Goal: Information Seeking & Learning: Learn about a topic

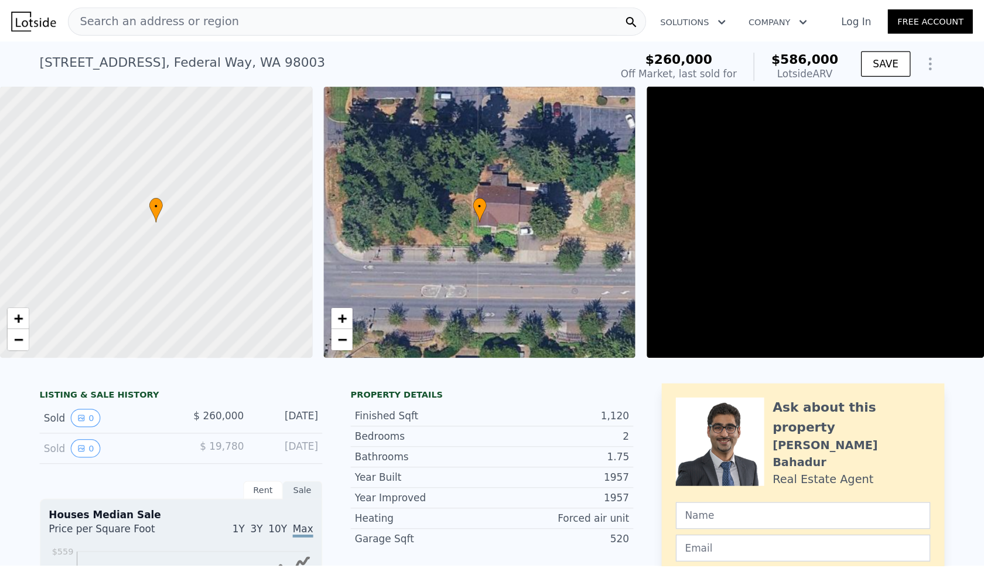
scroll to position [8, 0]
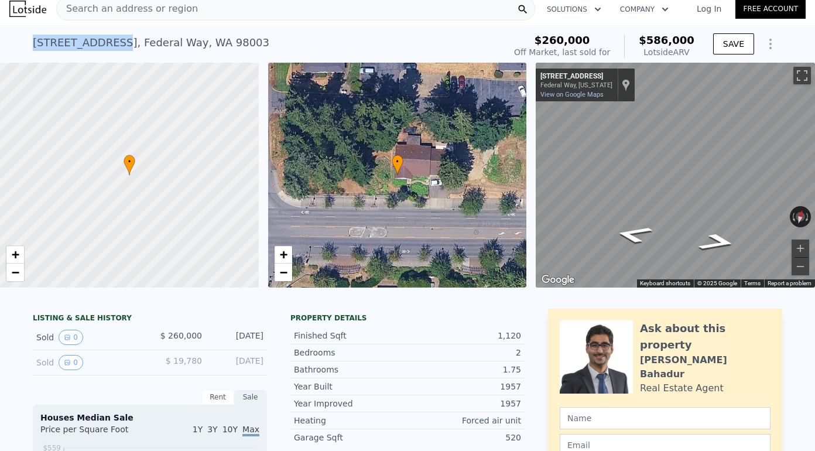
drag, startPoint x: 107, startPoint y: 40, endPoint x: 35, endPoint y: 42, distance: 72.0
click at [35, 42] on div "[STREET_ADDRESS]" at bounding box center [151, 43] width 237 height 16
copy div "[STREET_ADDRESS]"
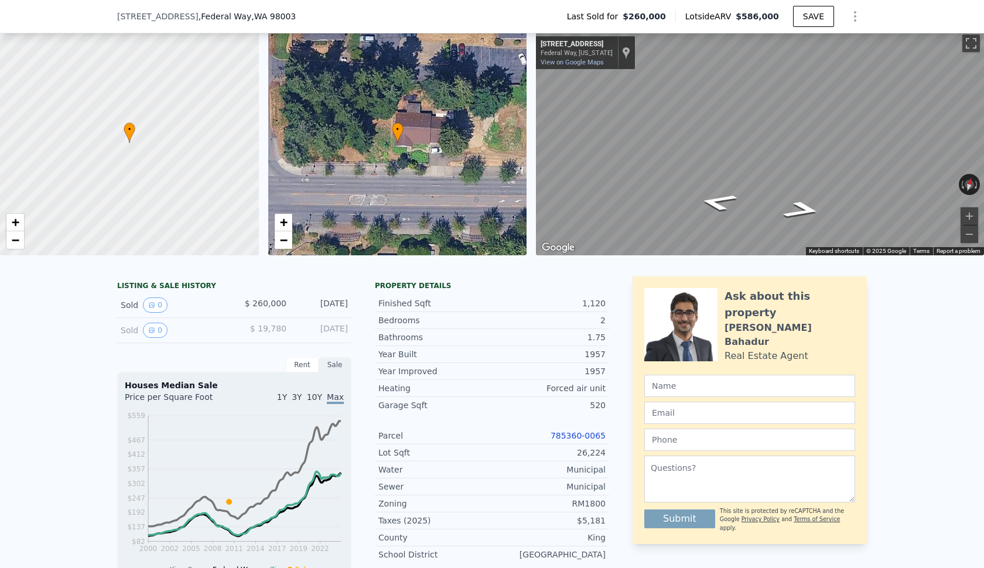
scroll to position [146, 0]
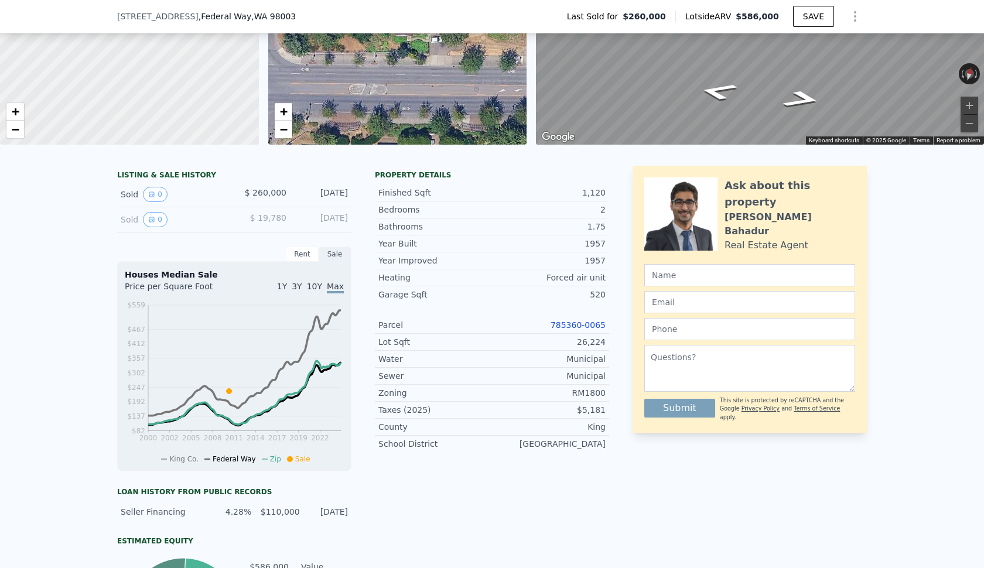
click at [574, 324] on link "785360-0065" at bounding box center [577, 324] width 55 height 9
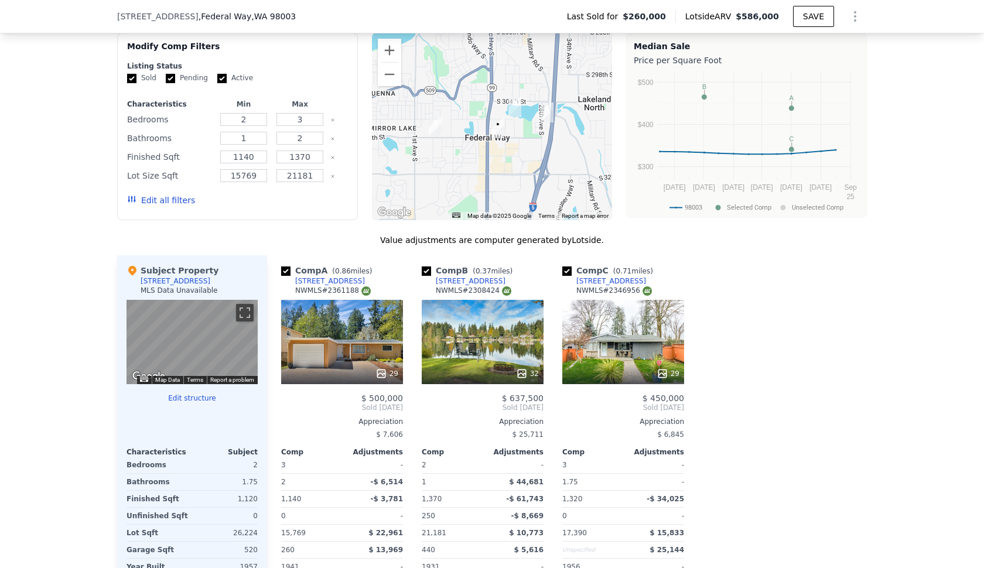
scroll to position [956, 0]
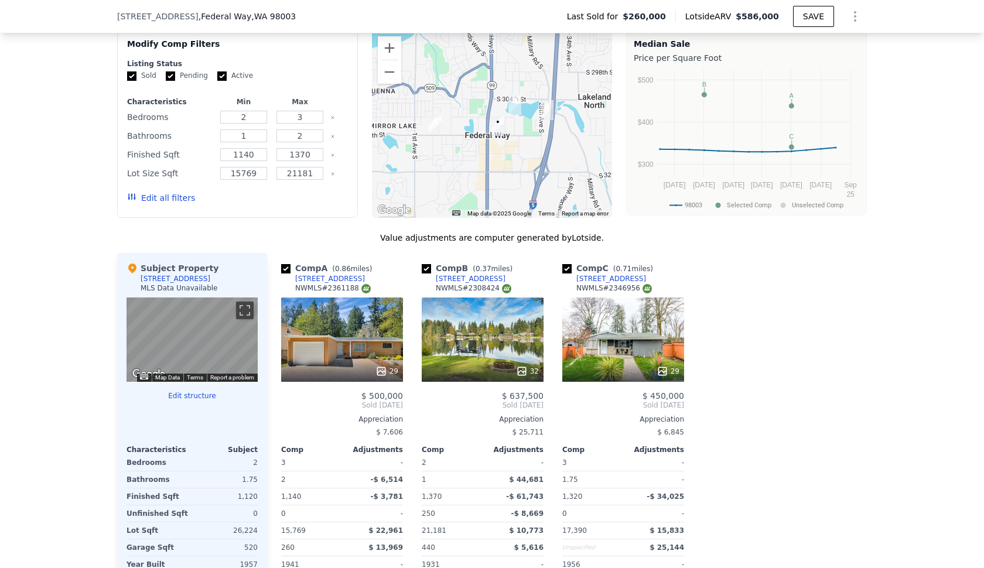
click at [500, 335] on div "32" at bounding box center [483, 339] width 122 height 84
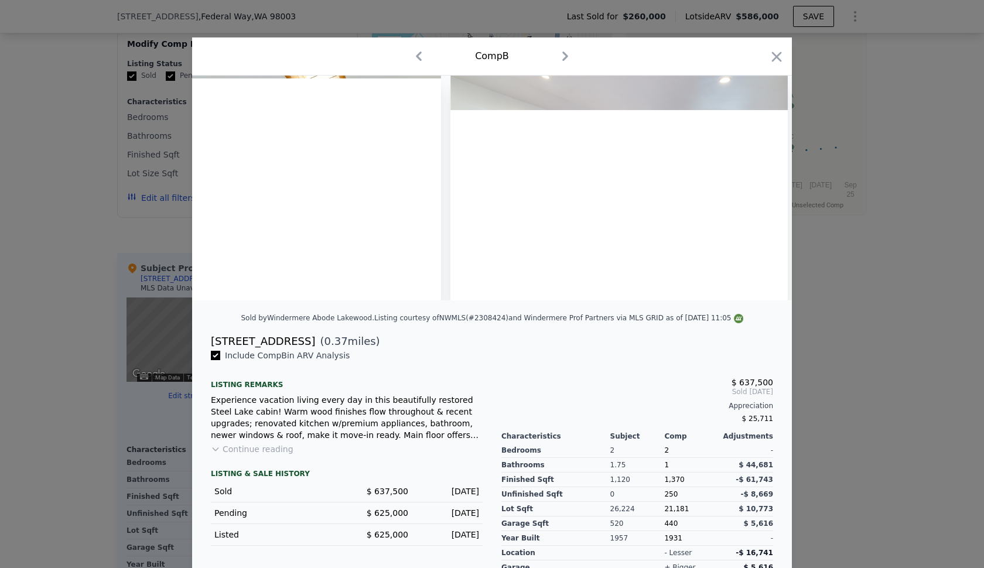
scroll to position [0, 1162]
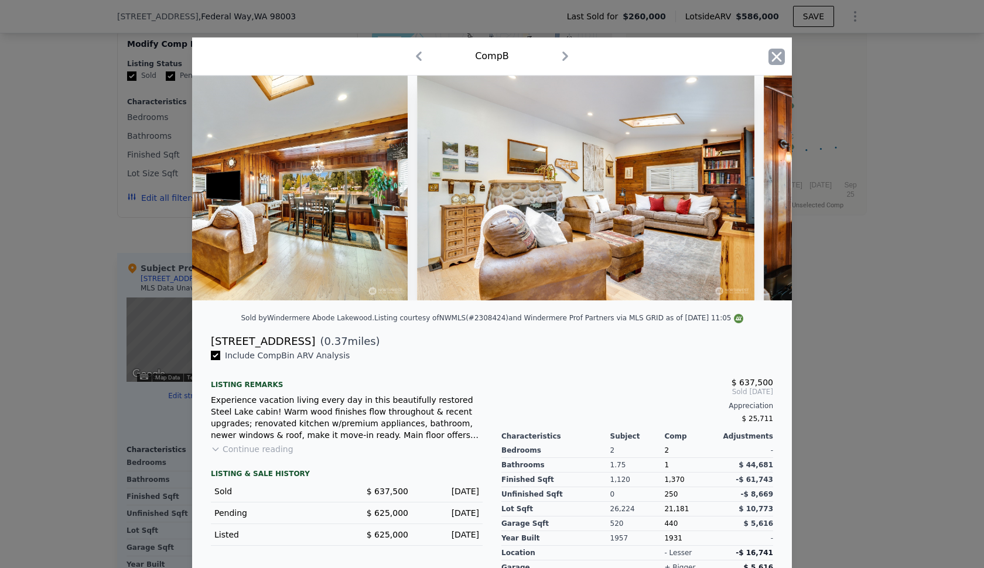
click at [776, 60] on icon "button" at bounding box center [776, 57] width 16 height 16
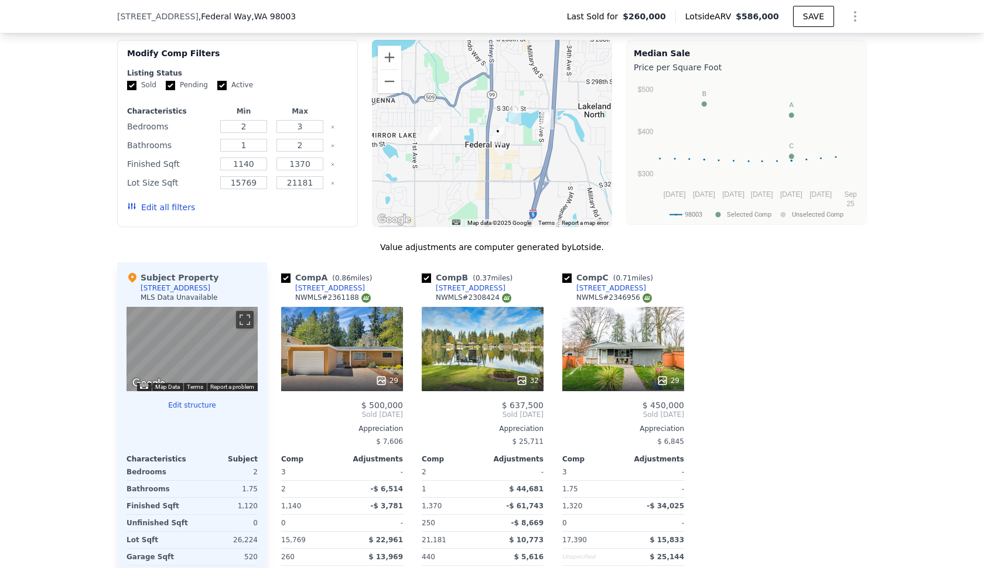
scroll to position [933, 0]
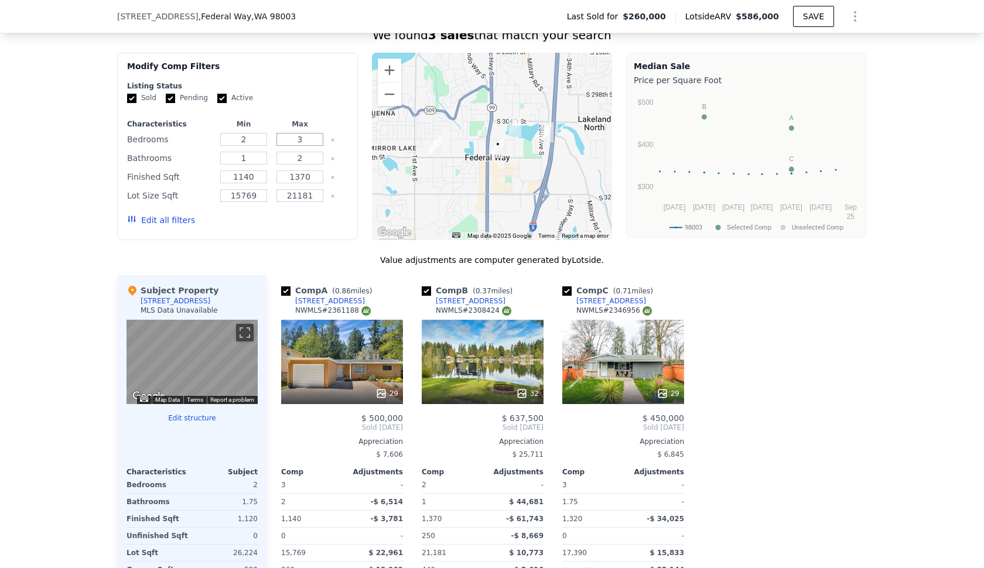
click at [314, 138] on input "3" at bounding box center [299, 139] width 46 height 13
type input "4"
click at [314, 162] on input "2" at bounding box center [299, 158] width 46 height 13
type input "3"
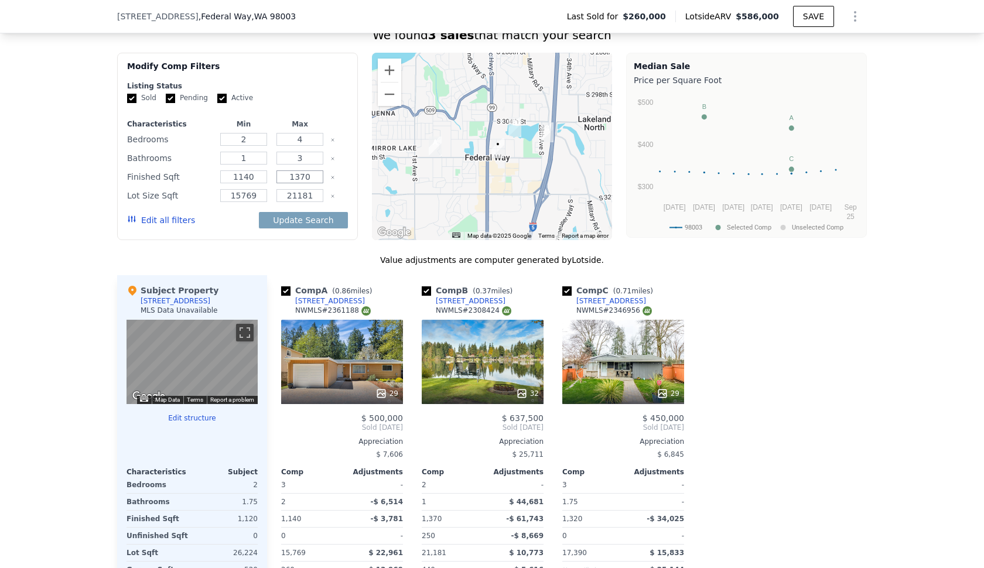
click at [297, 182] on input "1370" at bounding box center [299, 176] width 46 height 13
click at [299, 175] on input "1370" at bounding box center [299, 176] width 46 height 13
type input "1470"
click at [356, 179] on div "Modify Comp Filters Listing Status Sold Pending Active Characteristics Min Max …" at bounding box center [237, 146] width 241 height 187
click at [322, 224] on button "Update Search" at bounding box center [303, 220] width 88 height 16
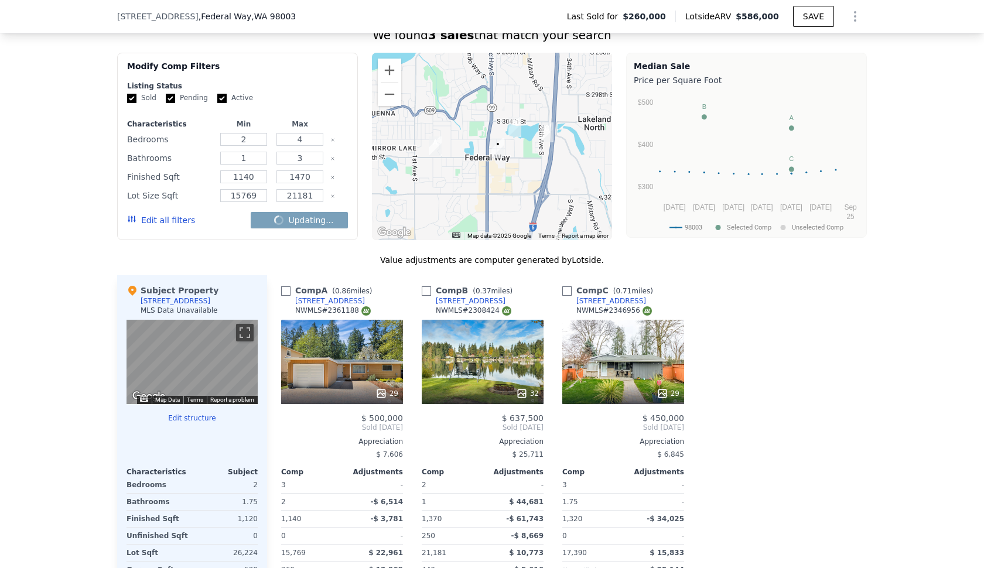
checkbox input "false"
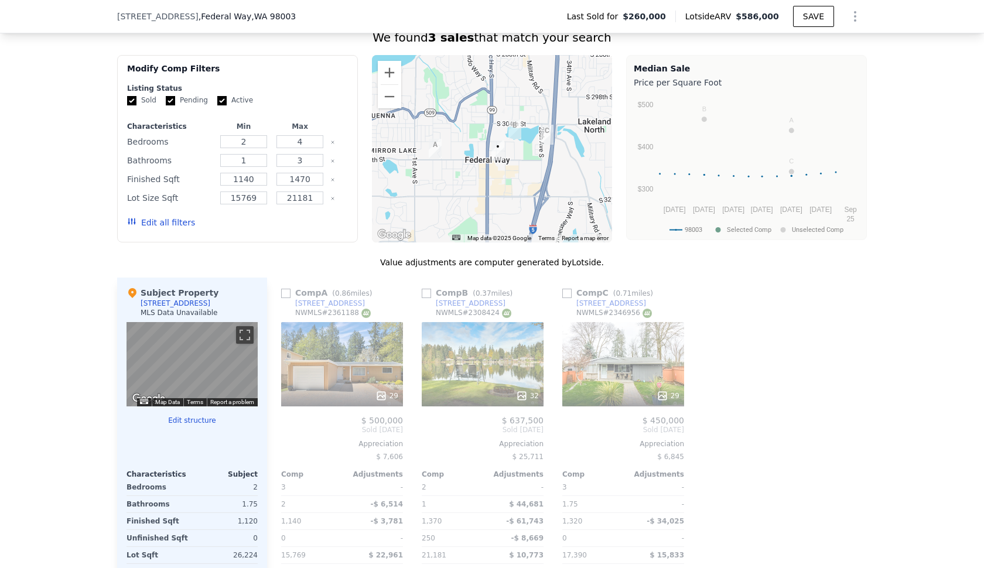
scroll to position [930, 0]
click at [169, 224] on button "Edit all filters" at bounding box center [161, 224] width 68 height 12
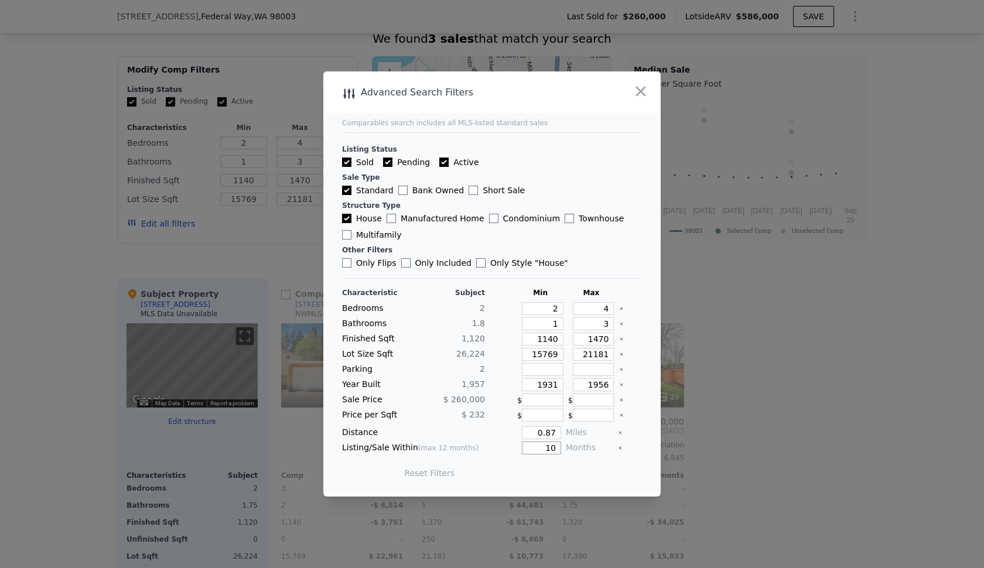
click at [557, 446] on input "10" at bounding box center [541, 447] width 39 height 13
type input "12"
click at [573, 467] on button "Update Search" at bounding box center [557, 473] width 88 height 16
click at [639, 93] on icon "button" at bounding box center [641, 92] width 10 height 10
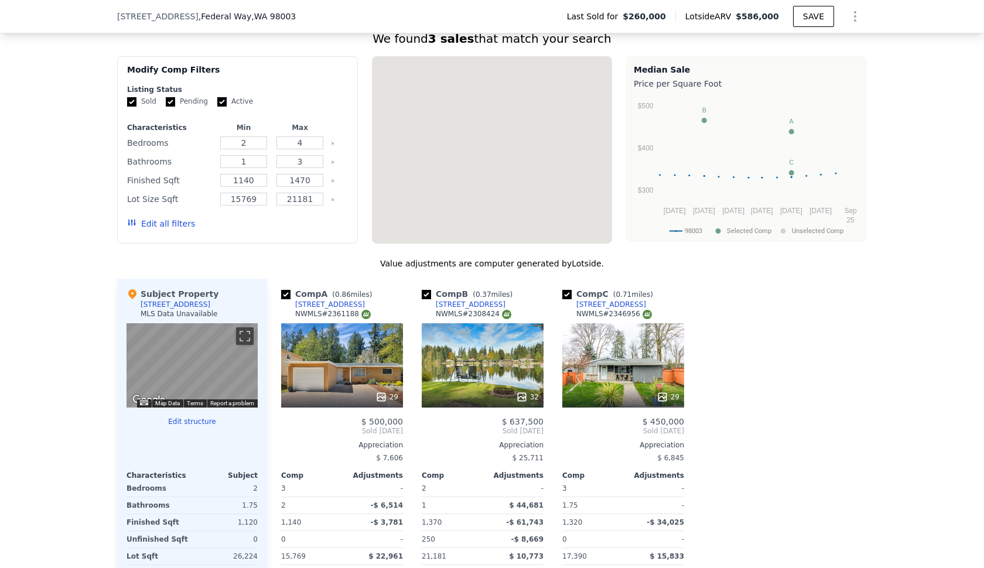
type input "3"
type input "2"
type input "1370"
checkbox input "true"
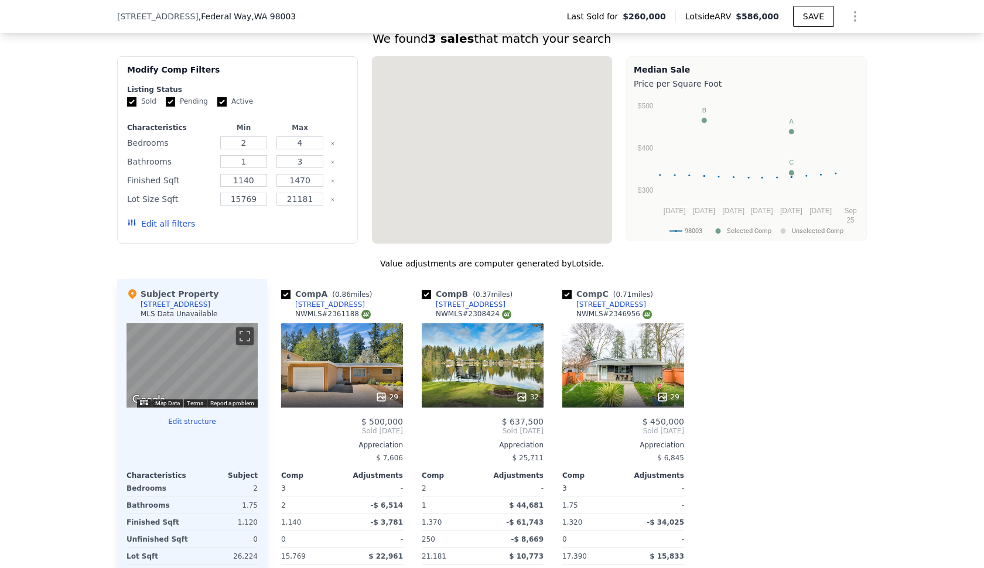
checkbox input "true"
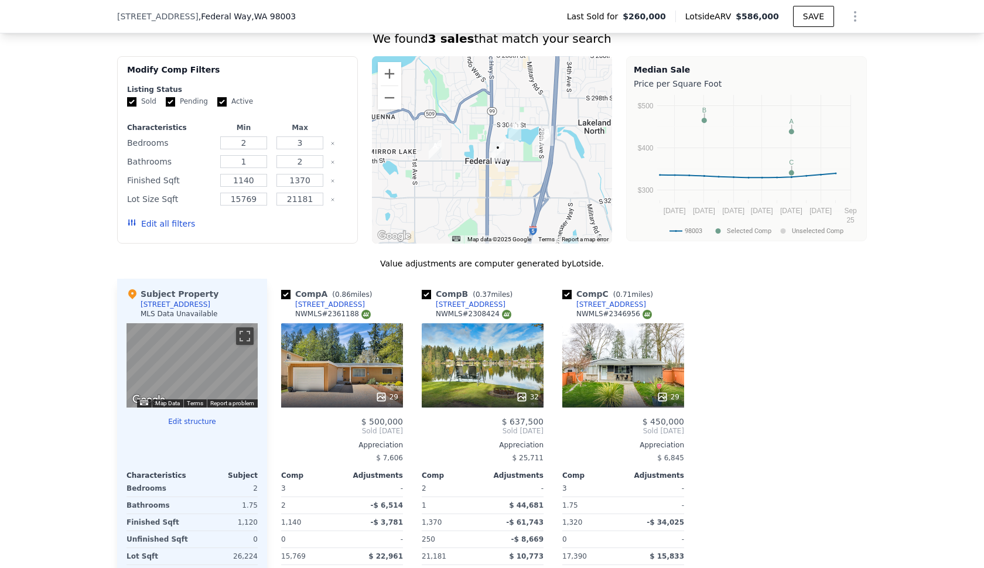
scroll to position [926, 0]
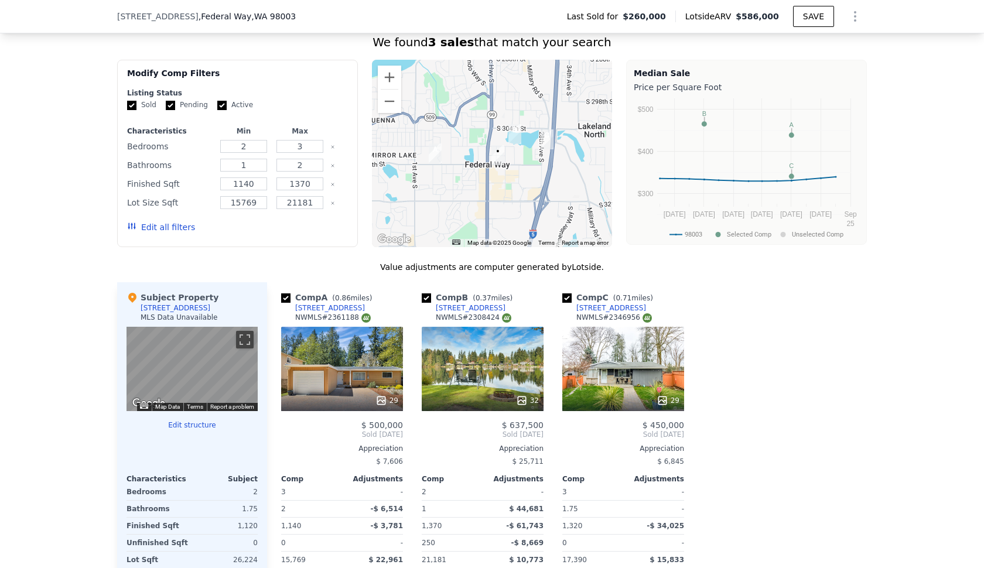
click at [197, 311] on div "Subject Property [STREET_ADDRESS] MLS Data Unavailable" at bounding box center [191, 309] width 131 height 35
click at [814, 349] on div "Comp A ( 0.86 miles) [STREET_ADDRESS] 29 $ 500,000 Sold [DATE] Appreciation $ 7…" at bounding box center [567, 470] width 600 height 376
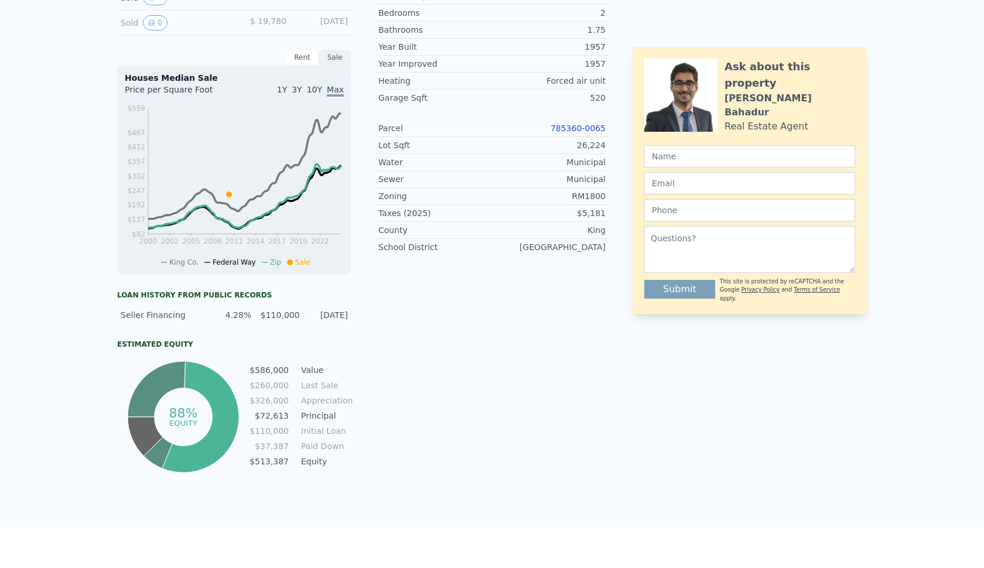
scroll to position [0, 0]
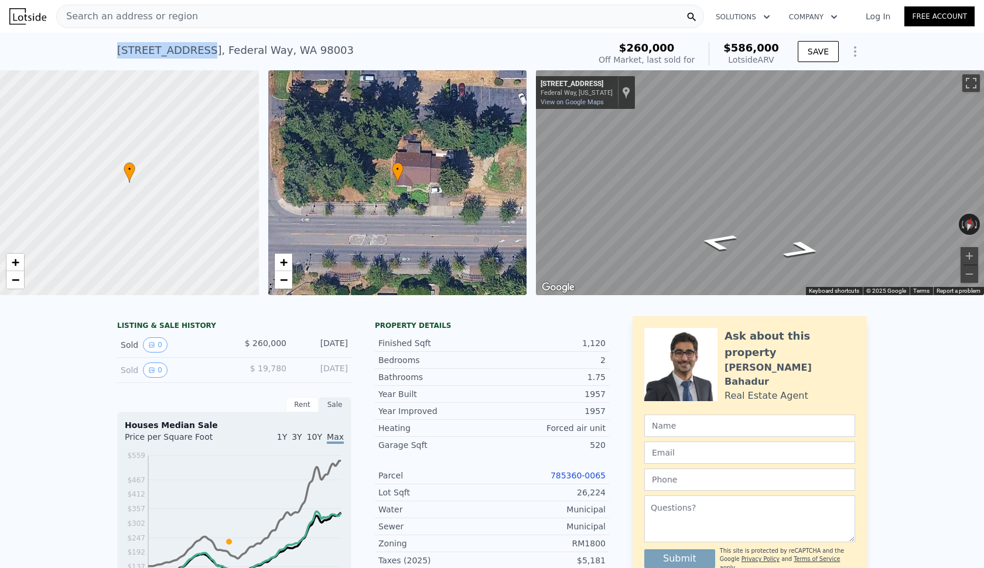
drag, startPoint x: 191, startPoint y: 49, endPoint x: 115, endPoint y: 51, distance: 76.1
click at [115, 51] on div "[STREET_ADDRESS] Sold [DATE] for $260k (~ARV $586k ) $260,000 Off Market, last …" at bounding box center [492, 51] width 984 height 37
copy div "[STREET_ADDRESS]"
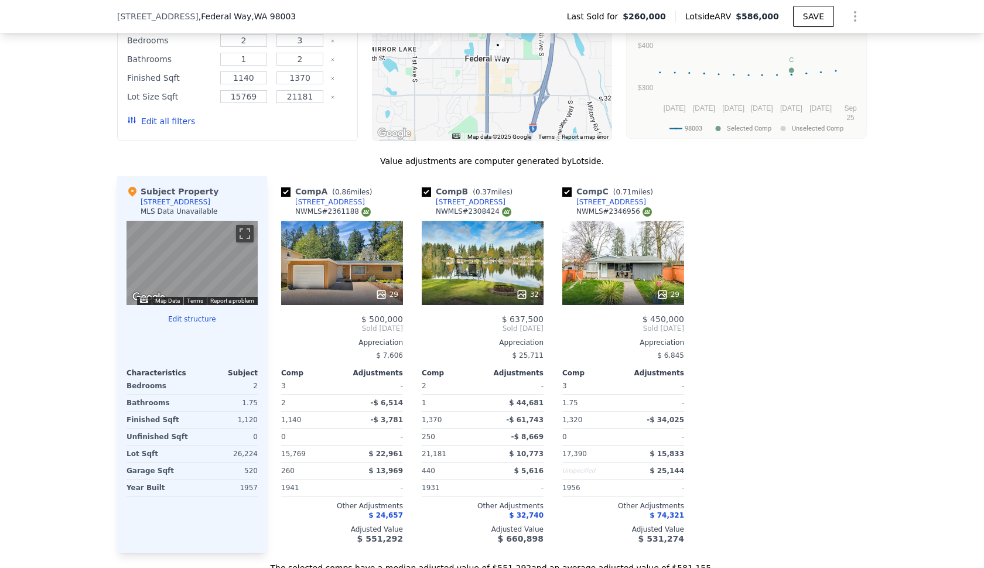
scroll to position [957, 0]
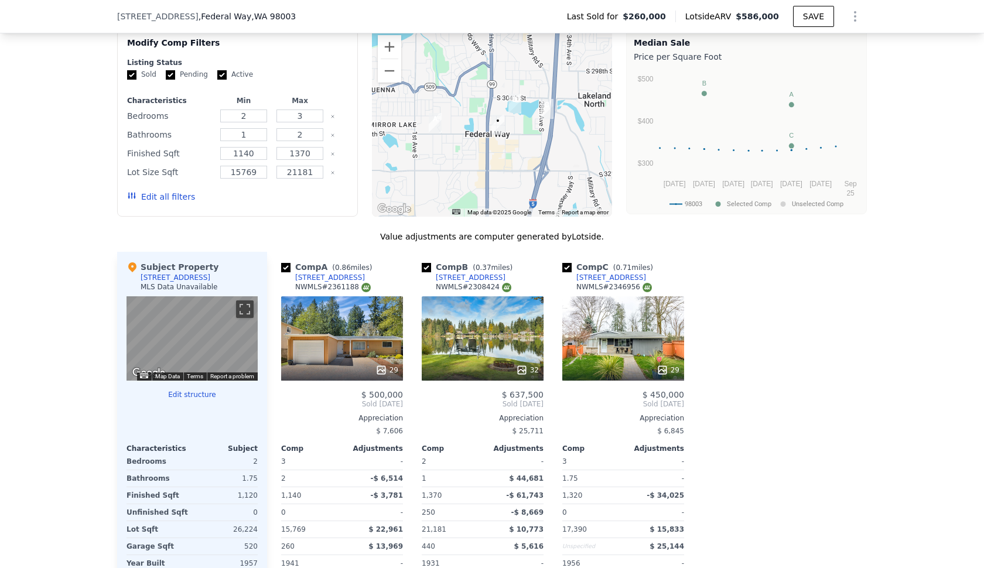
click at [355, 287] on div "NWMLS # 2361188" at bounding box center [333, 287] width 76 height 10
click at [358, 334] on div "29" at bounding box center [342, 338] width 122 height 84
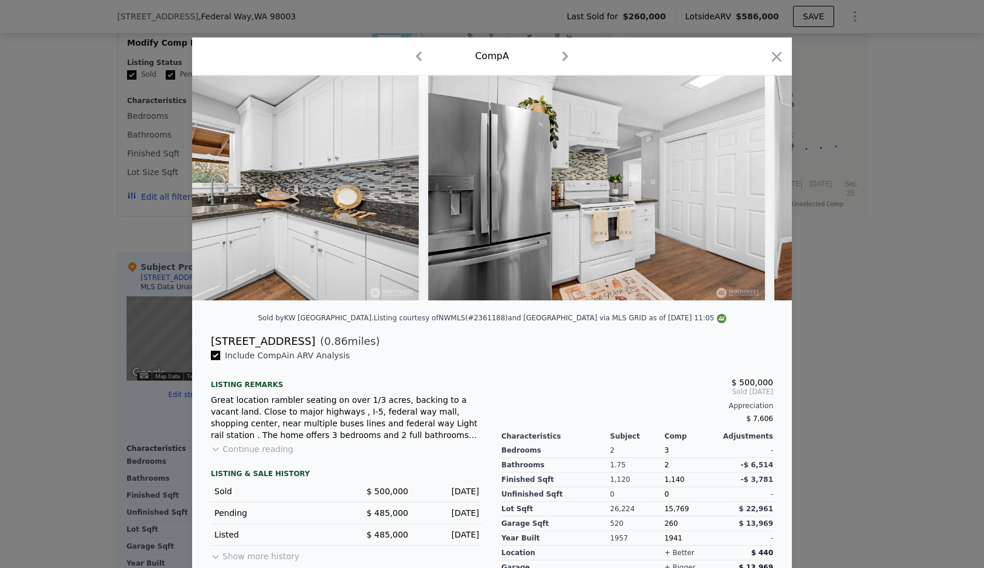
scroll to position [0, 4495]
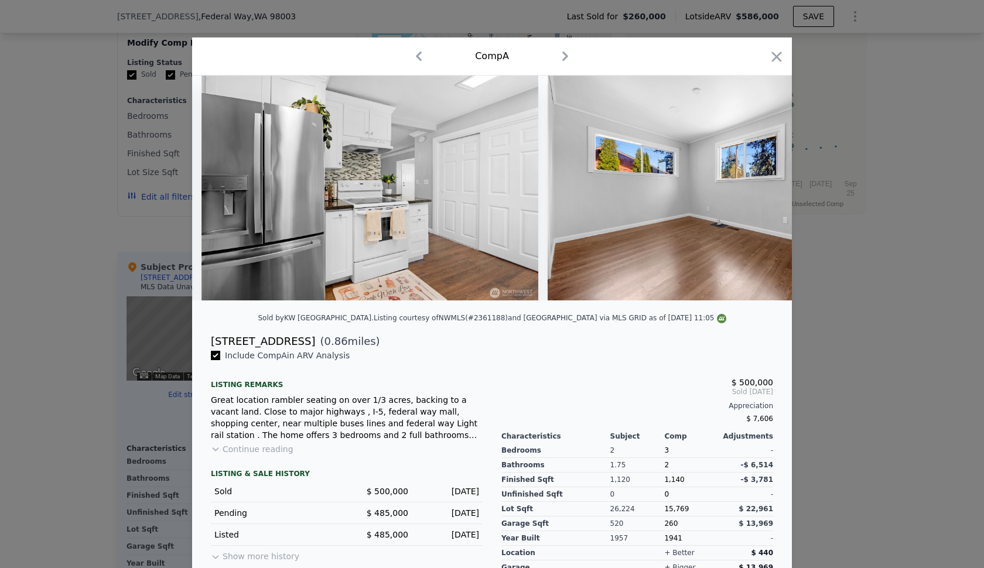
click at [269, 451] on button "Continue reading" at bounding box center [252, 449] width 83 height 12
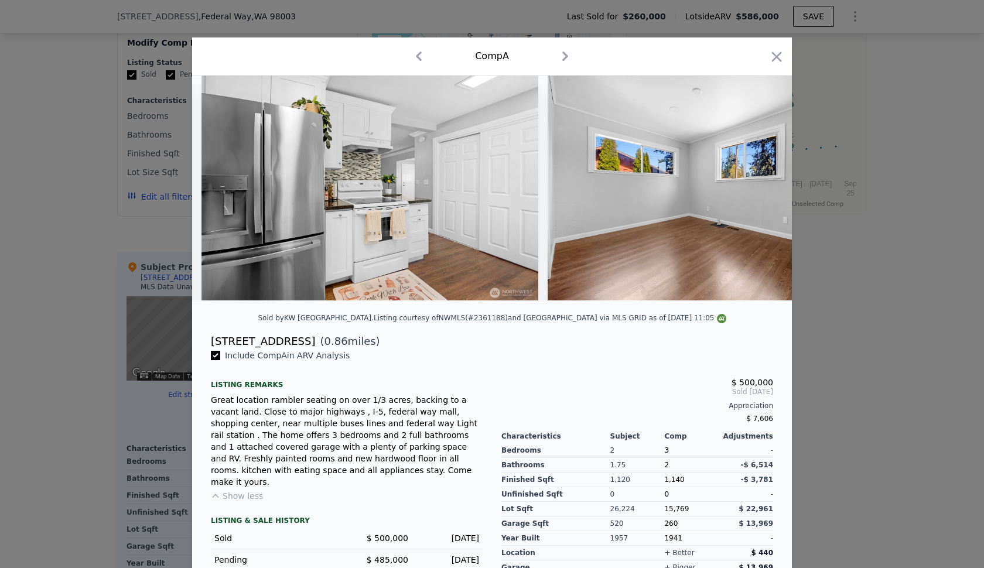
click at [814, 256] on div at bounding box center [492, 284] width 984 height 568
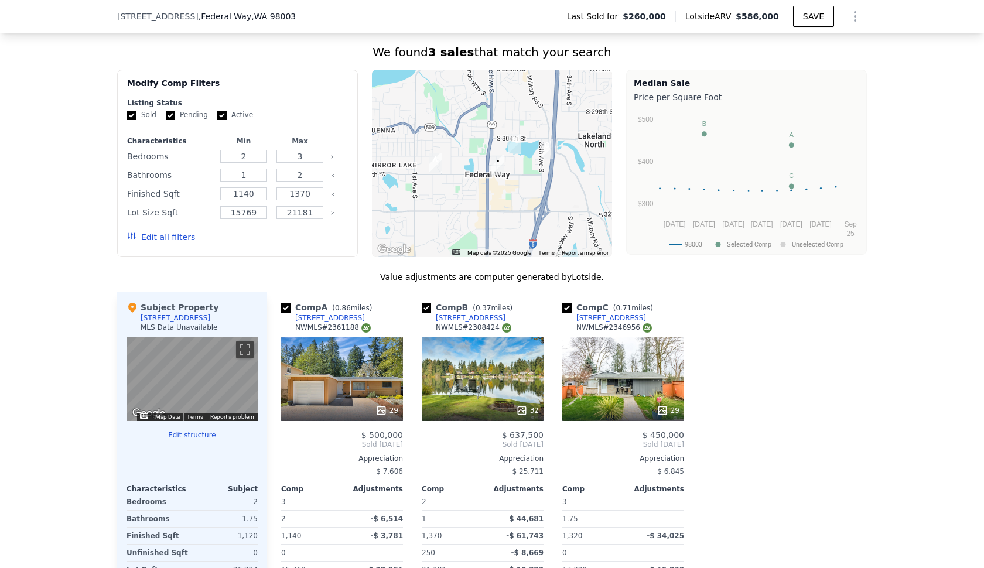
scroll to position [903, 0]
